Goal: Task Accomplishment & Management: Manage account settings

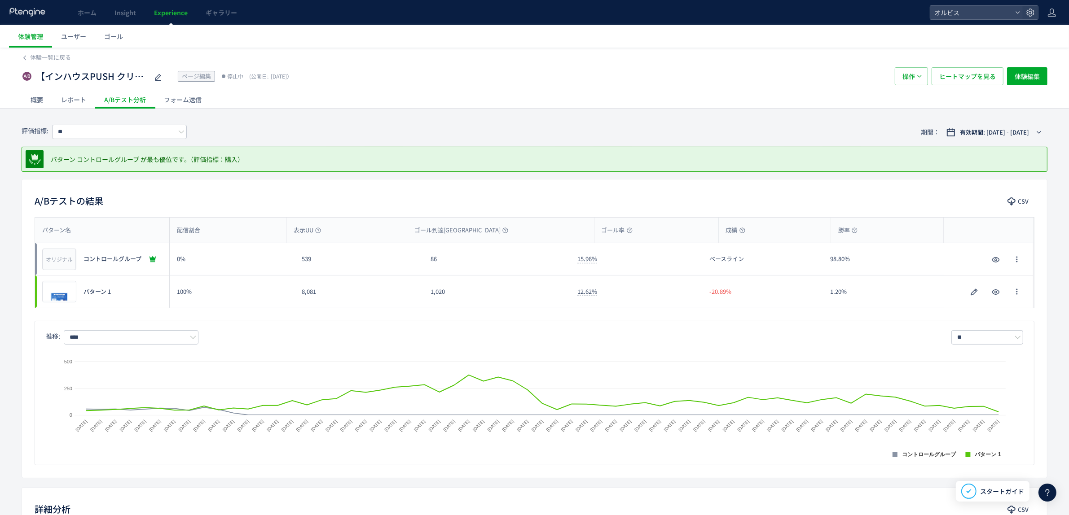
click at [42, 52] on div "体験一覧に戻る" at bounding box center [535, 55] width 1026 height 14
click at [45, 57] on span "体験一覧に戻る" at bounding box center [50, 57] width 41 height 9
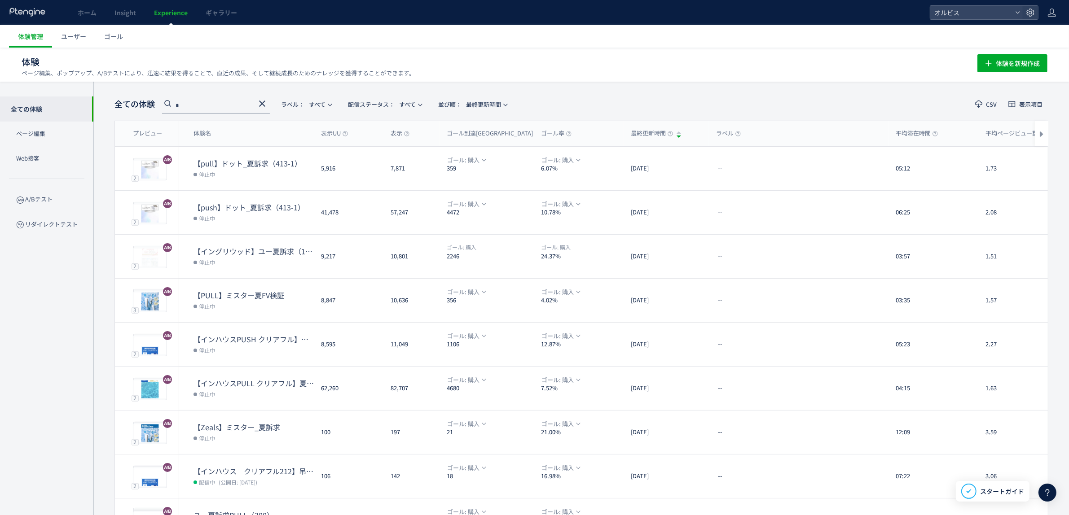
click at [194, 105] on input "*" at bounding box center [216, 106] width 108 height 14
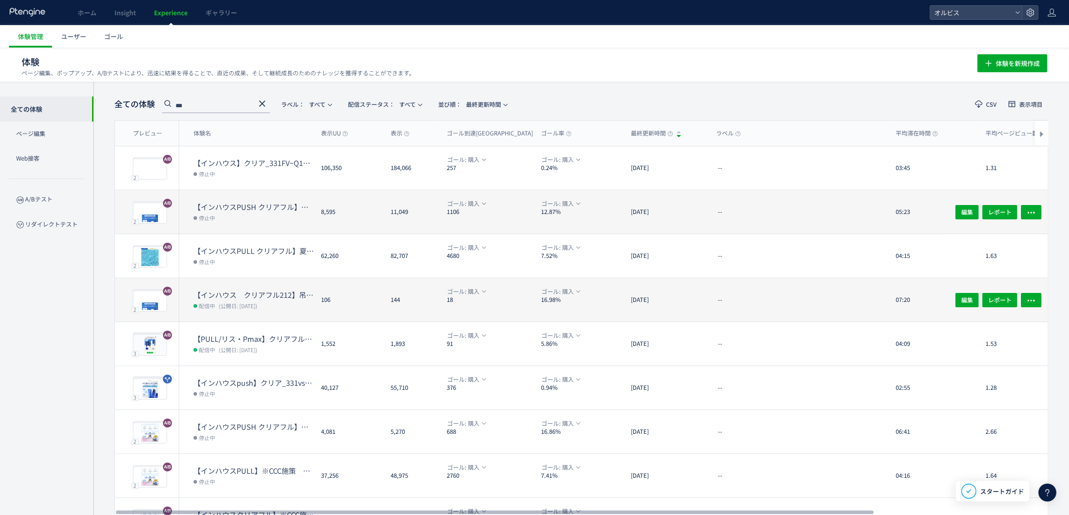
type input "***"
click at [289, 294] on dt "【インハウス　クリアフル212】吊り下げポーチ検証用　夏訴求反映" at bounding box center [253, 295] width 120 height 10
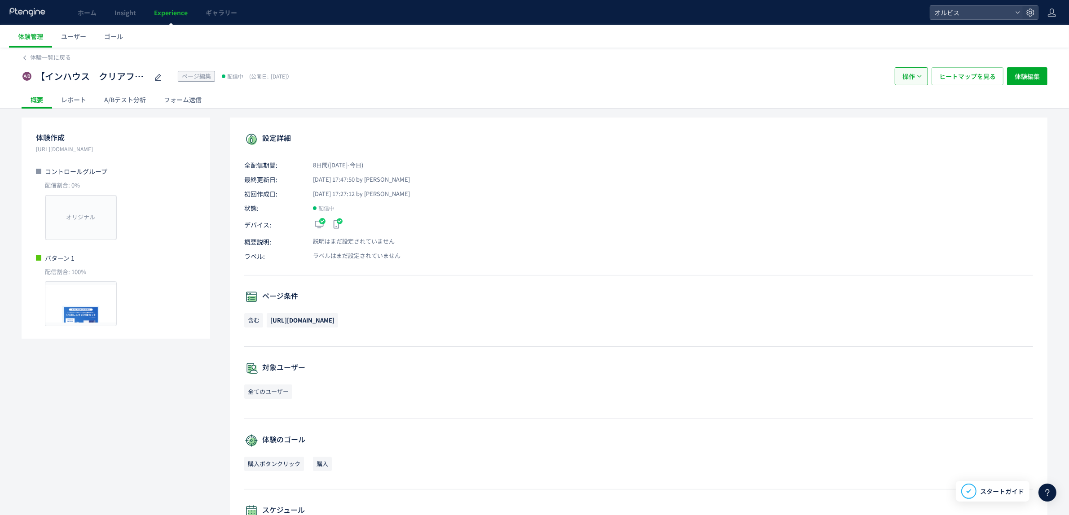
click at [853, 79] on button "操作" at bounding box center [911, 76] width 33 height 18
click at [853, 106] on li "停止" at bounding box center [910, 104] width 31 height 16
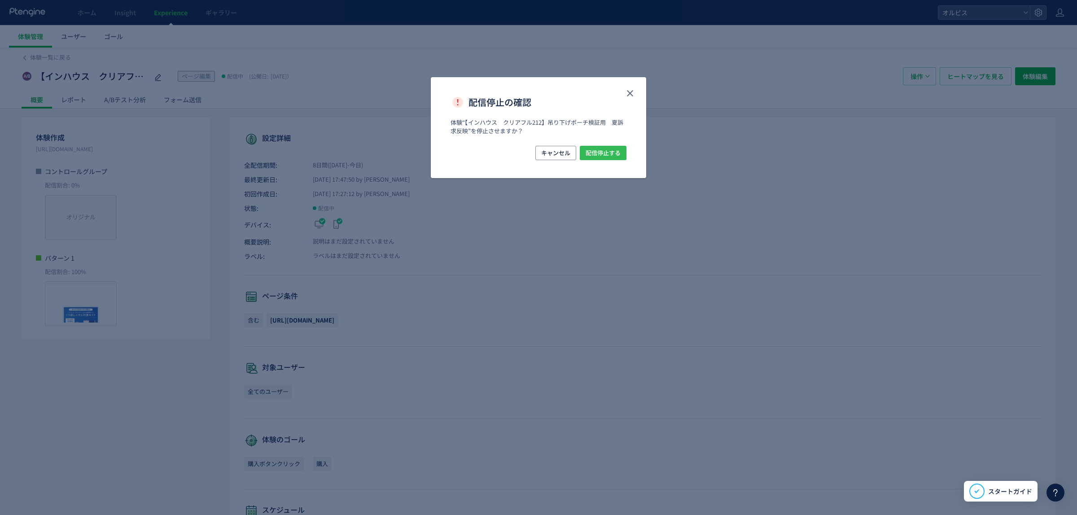
click at [602, 156] on span "配信停止する" at bounding box center [603, 153] width 35 height 14
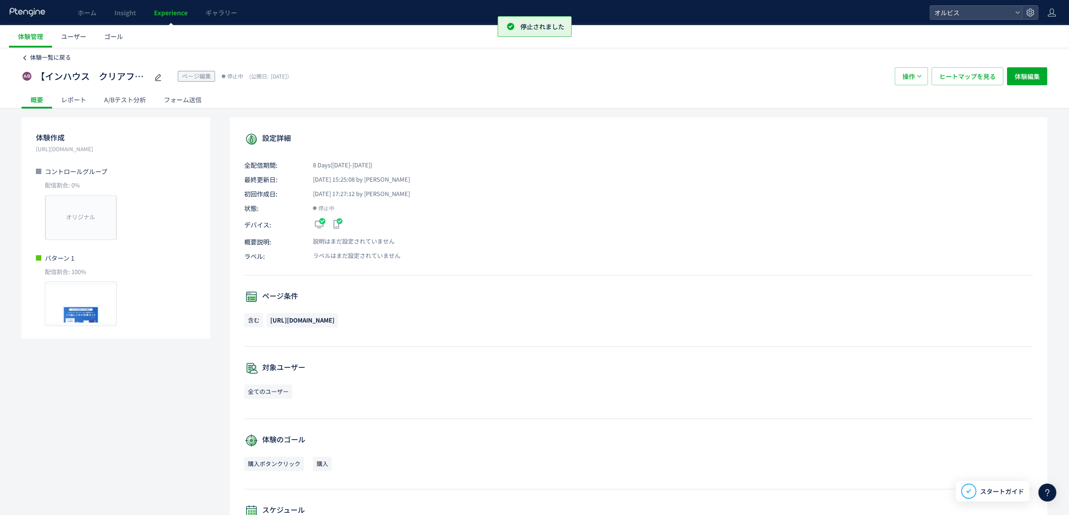
click at [69, 61] on span "体験一覧に戻る" at bounding box center [50, 57] width 41 height 9
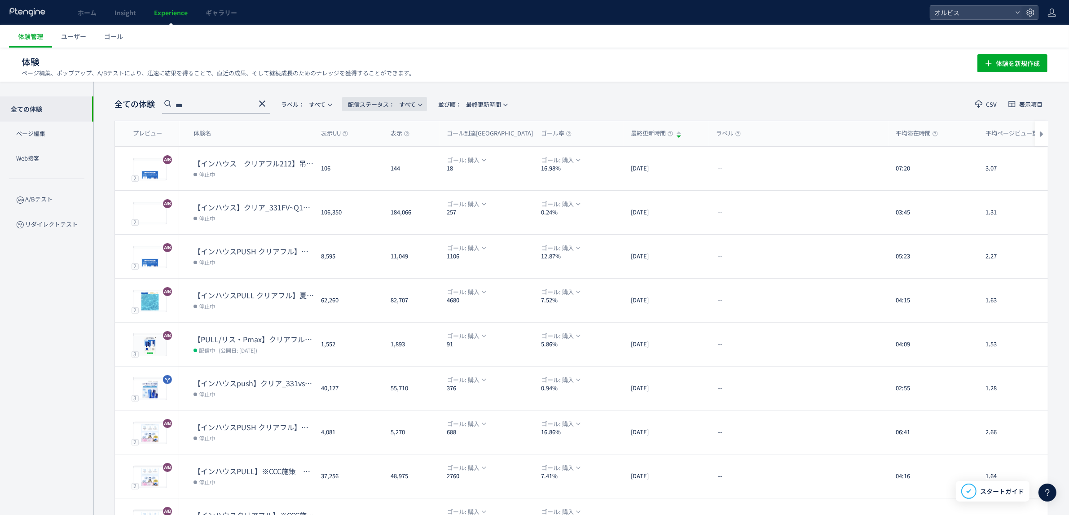
click at [390, 105] on span "配信ステータス​：" at bounding box center [371, 104] width 47 height 9
click at [388, 144] on li "配信中" at bounding box center [387, 145] width 37 height 16
